Goal: Information Seeking & Learning: Find specific fact

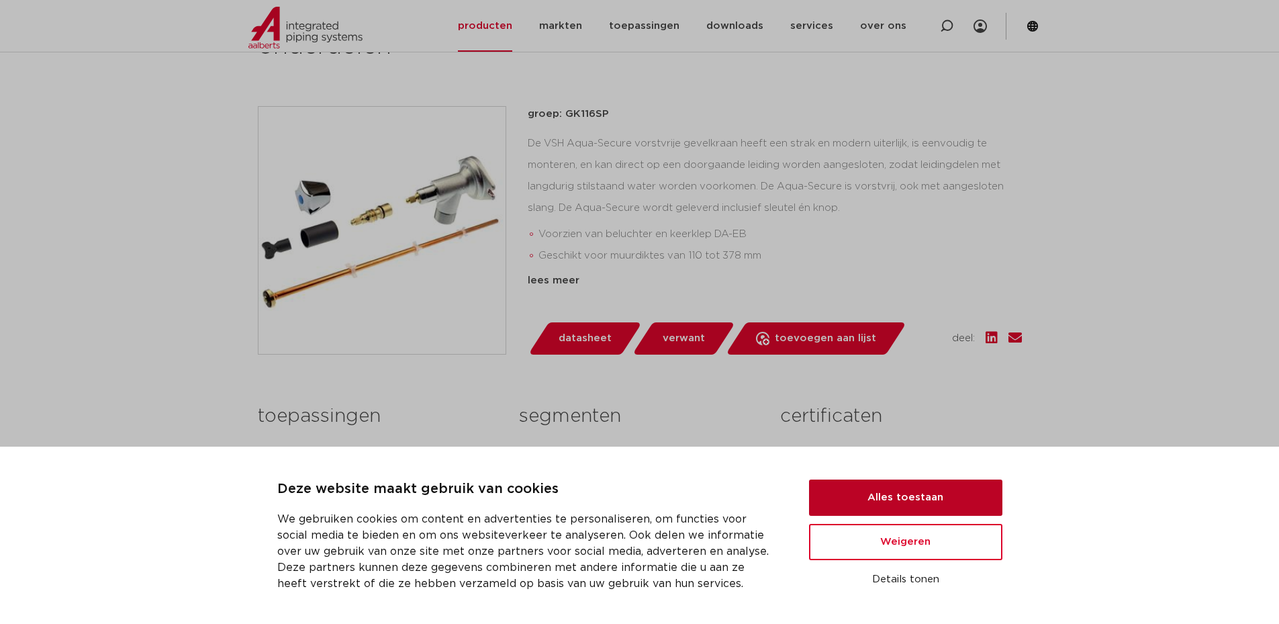
click at [903, 500] on button "Alles toestaan" at bounding box center [905, 497] width 193 height 36
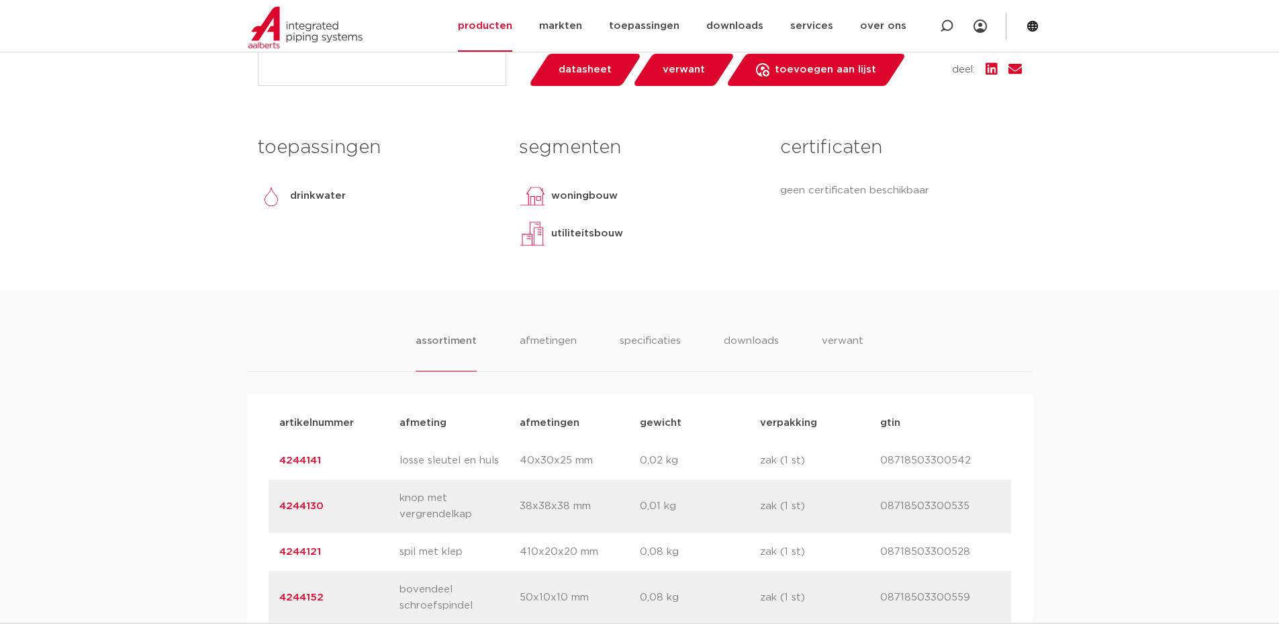
scroll to position [671, 0]
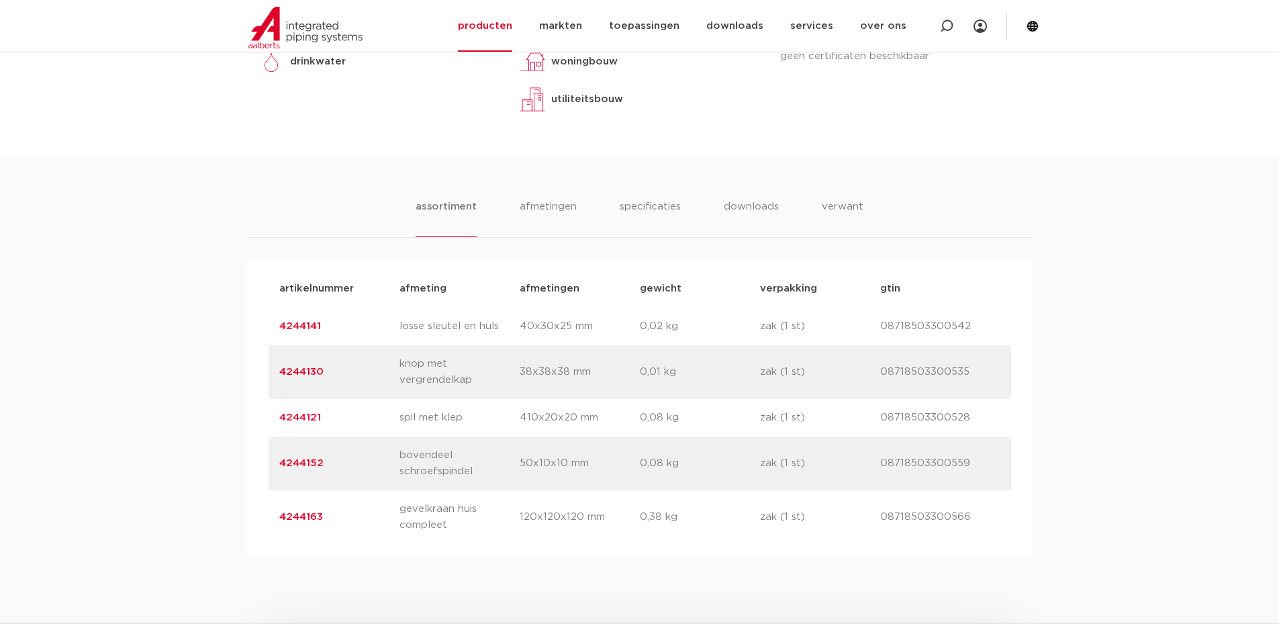
drag, startPoint x: 471, startPoint y: 383, endPoint x: 392, endPoint y: 368, distance: 80.7
click at [392, 368] on div "artikelnummer 4244130 afmeting knop met vergrendelkap afmetingen 38x38x38 mm ge…" at bounding box center [639, 372] width 742 height 54
click at [417, 371] on p "knop met vergrendelkap" at bounding box center [459, 372] width 120 height 32
click at [456, 388] on p "knop met vergrendelkap" at bounding box center [459, 372] width 120 height 32
click at [455, 388] on p "knop met vergrendelkap" at bounding box center [459, 372] width 120 height 32
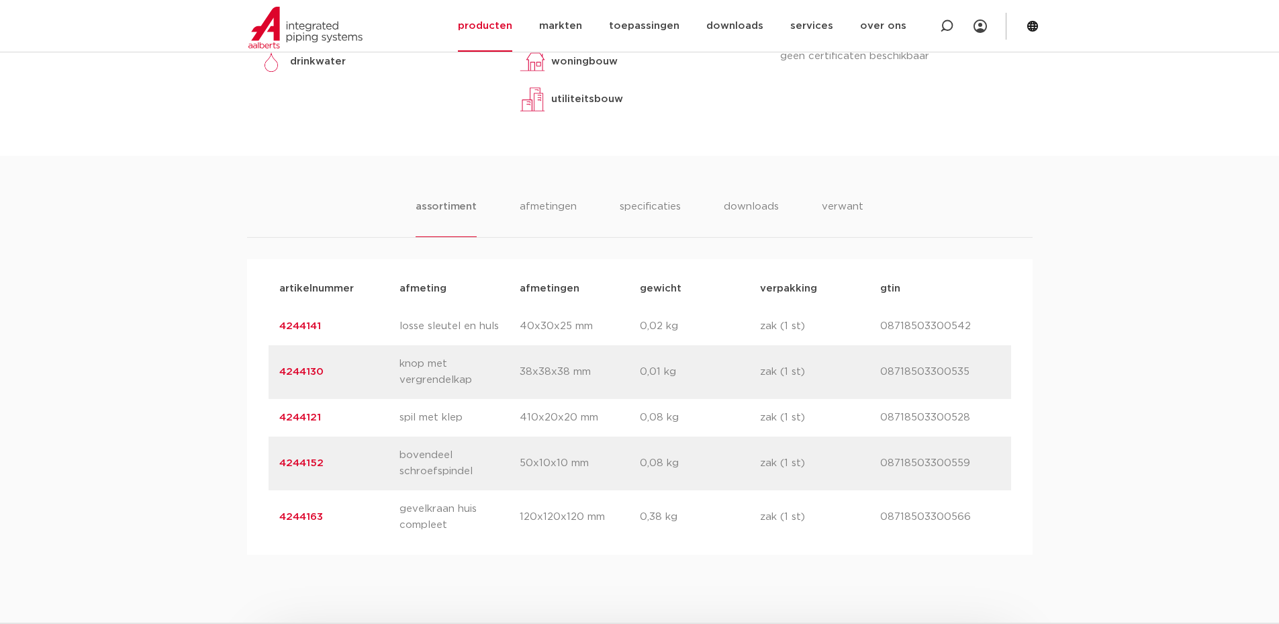
click at [454, 388] on p "knop met vergrendelkap" at bounding box center [459, 372] width 120 height 32
click at [297, 372] on link "4244130" at bounding box center [301, 371] width 44 height 10
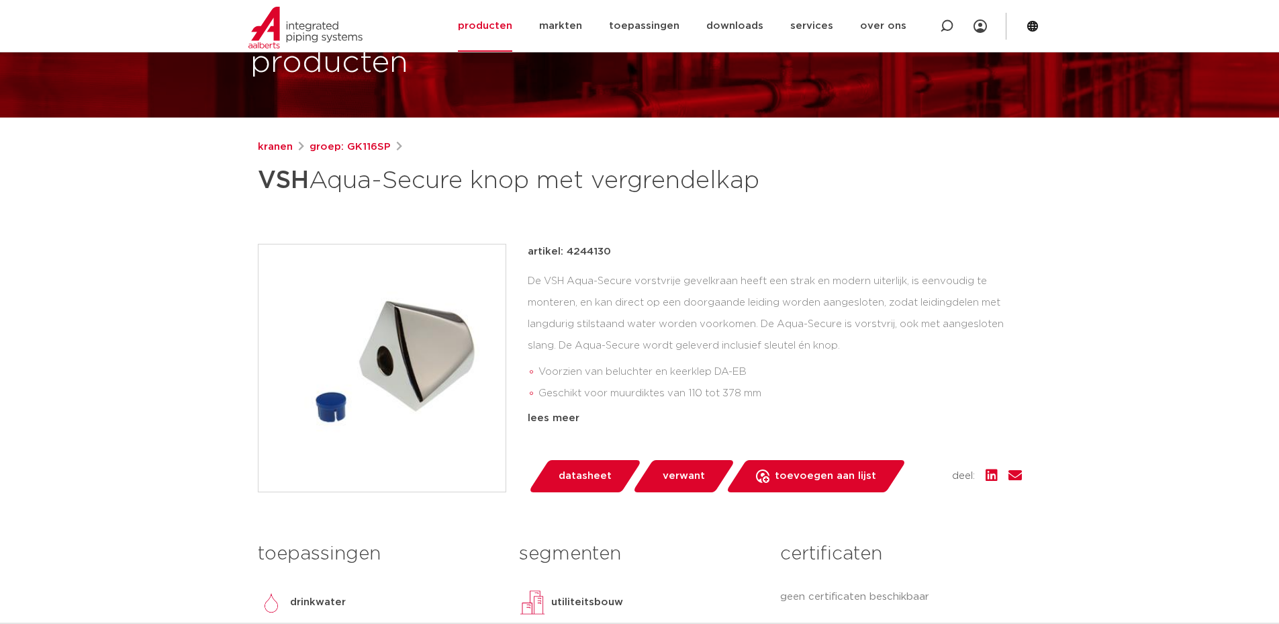
scroll to position [134, 0]
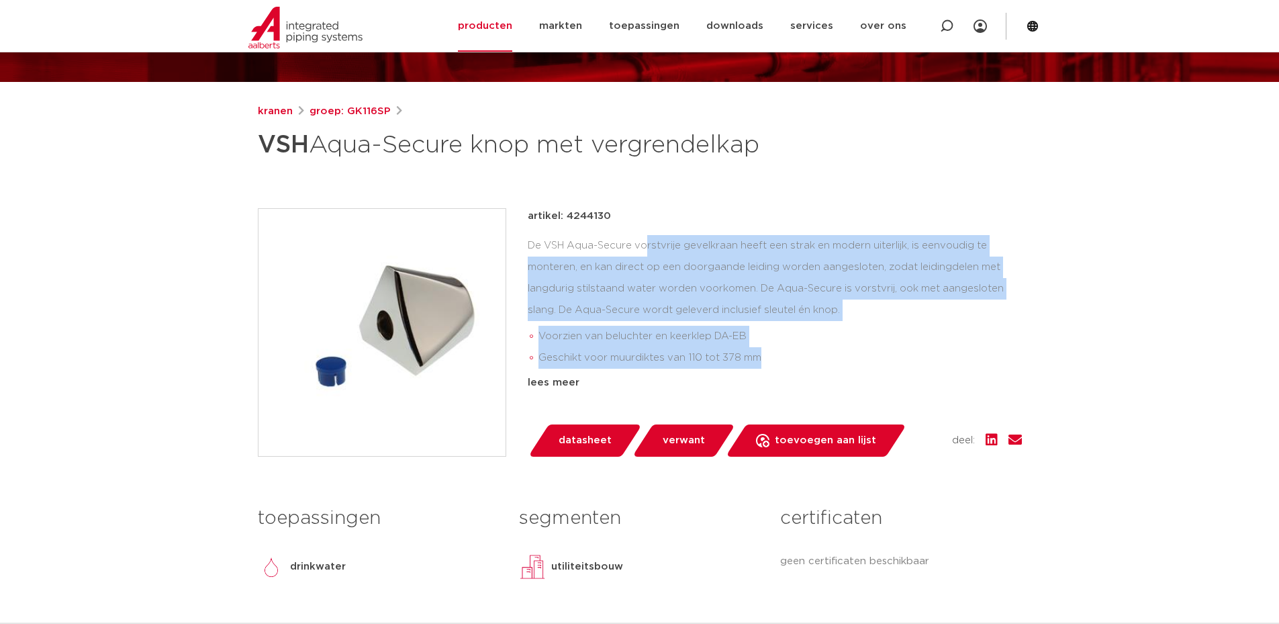
drag, startPoint x: 795, startPoint y: 389, endPoint x: 517, endPoint y: 279, distance: 299.7
click at [517, 279] on div "artikel: 4244130 De VSH Aqua-Secure vorstvrije gevelkraan heeft een strak en mo…" at bounding box center [640, 332] width 764 height 248
click at [534, 279] on div "De VSH Aqua-Secure vorstvrije gevelkraan heeft een strak en modern uiterlijk, i…" at bounding box center [775, 302] width 494 height 134
click at [552, 329] on div "De VSH Aqua-Secure vorstvrije gevelkraan heeft een strak en modern uiterlijk, i…" at bounding box center [775, 302] width 494 height 134
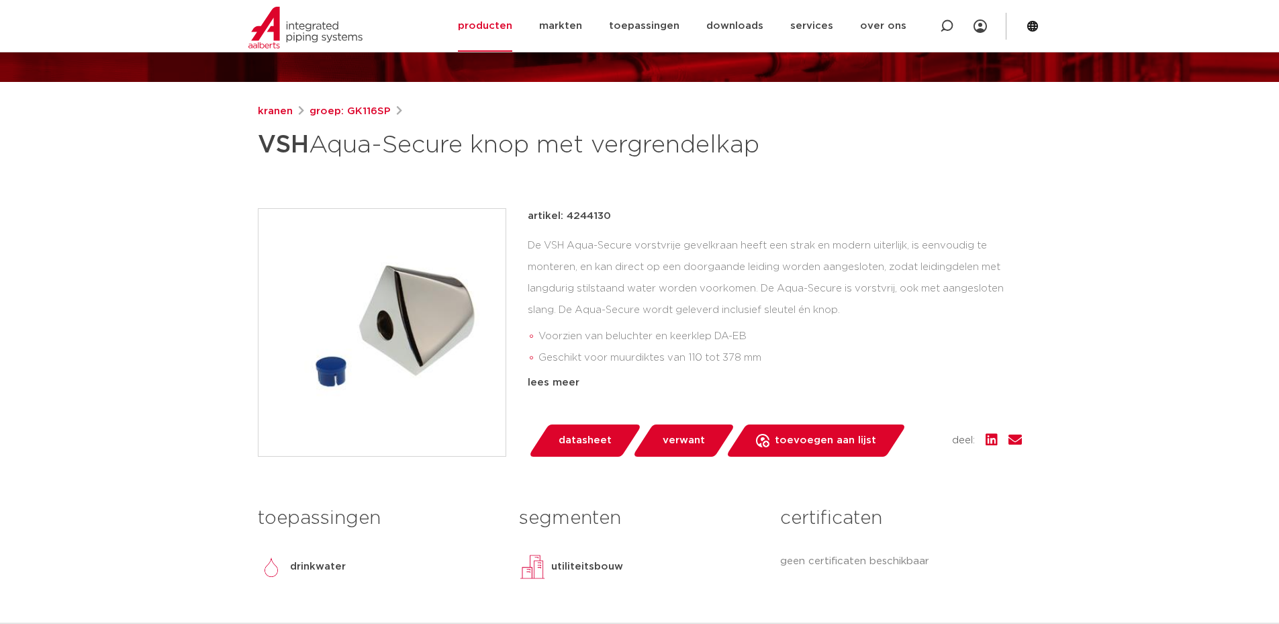
click at [576, 224] on p "artikel: 4244130" at bounding box center [569, 216] width 83 height 16
copy p "4244130"
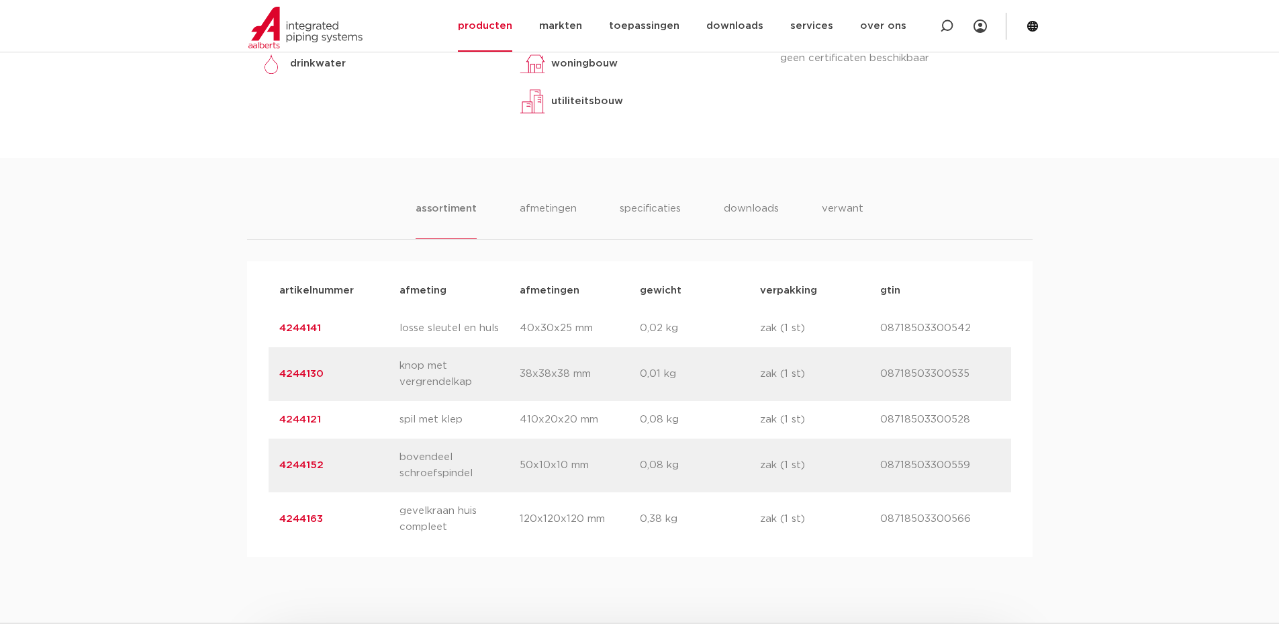
scroll to position [669, 0]
click at [311, 323] on link "4244141" at bounding box center [300, 328] width 42 height 10
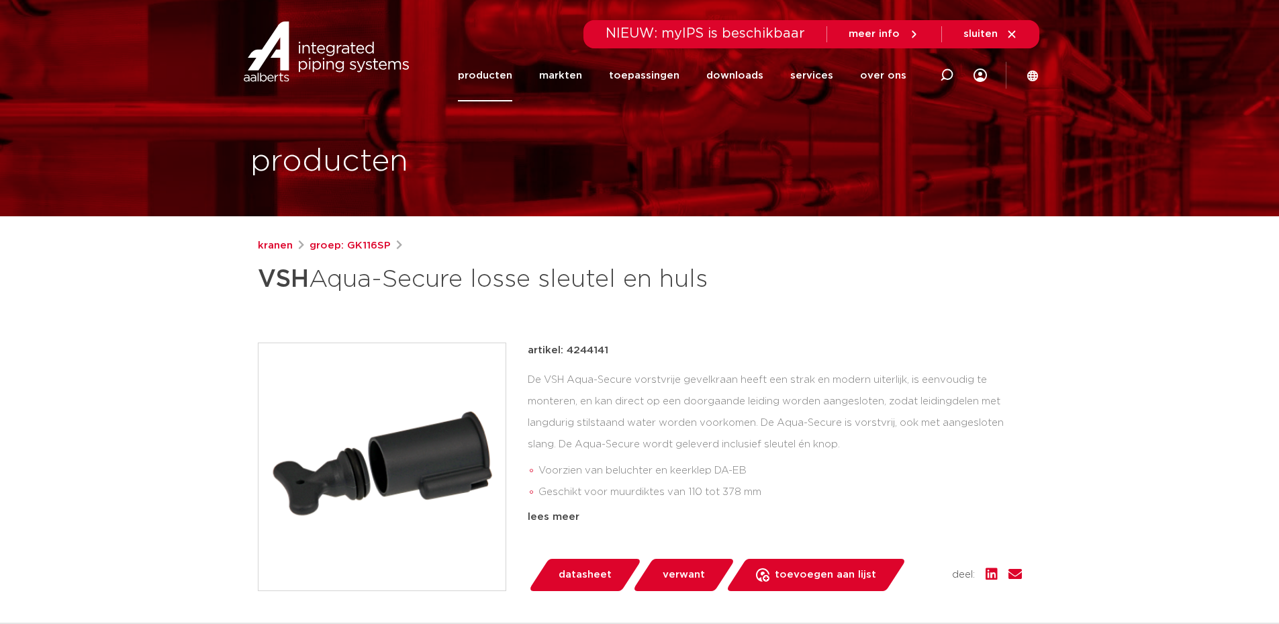
click at [572, 347] on p "artikel: 4244141" at bounding box center [568, 350] width 81 height 16
drag, startPoint x: 572, startPoint y: 348, endPoint x: 585, endPoint y: 358, distance: 15.7
click at [585, 355] on p "artikel: 4244141" at bounding box center [568, 350] width 81 height 16
click at [574, 344] on p "artikel: 4244141" at bounding box center [568, 350] width 81 height 16
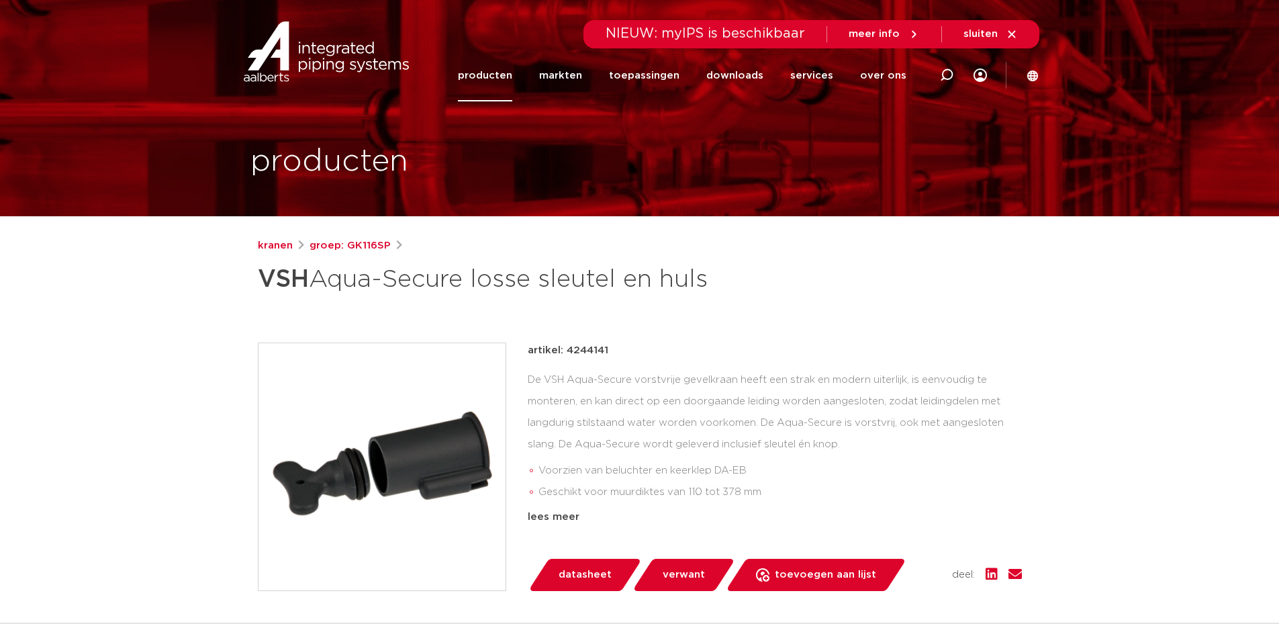
click at [574, 344] on p "artikel: 4244141" at bounding box center [568, 350] width 81 height 16
copy p "4244141"
